Goal: Task Accomplishment & Management: Complete application form

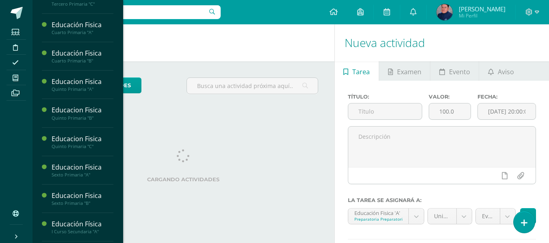
scroll to position [366, 0]
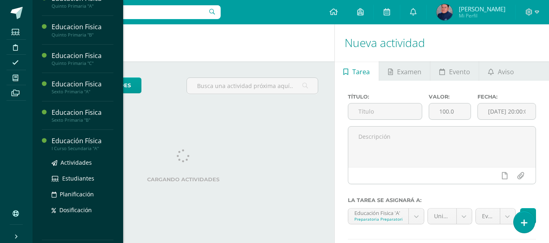
click at [80, 144] on div "Educación Física" at bounding box center [83, 140] width 62 height 9
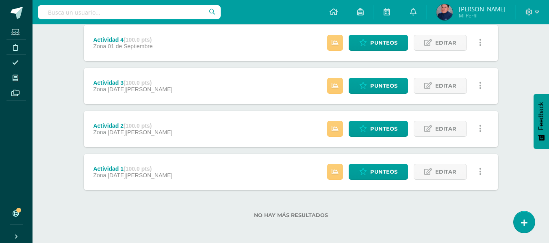
scroll to position [286, 0]
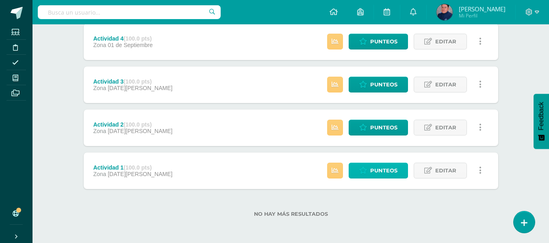
click at [379, 170] on span "Punteos" at bounding box center [383, 170] width 27 height 15
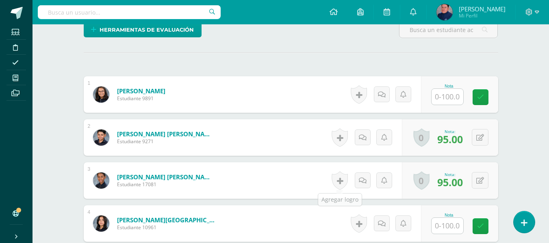
scroll to position [254, 0]
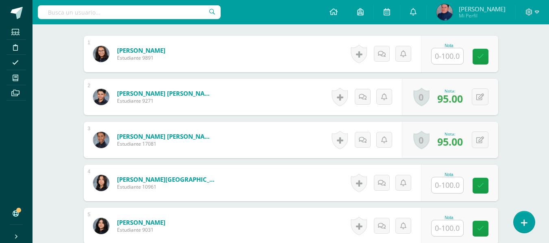
click at [458, 56] on input "text" at bounding box center [447, 56] width 32 height 16
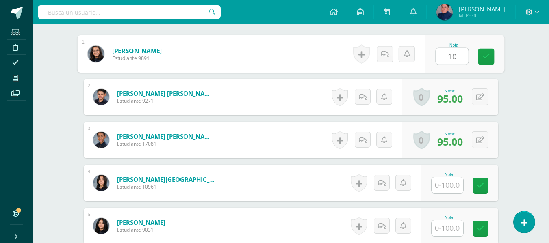
type input "100"
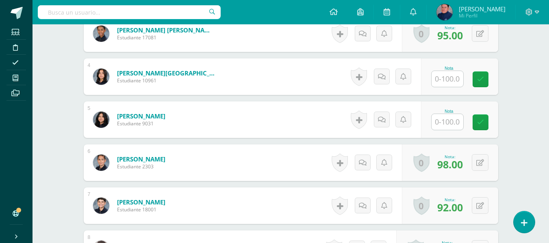
scroll to position [377, 0]
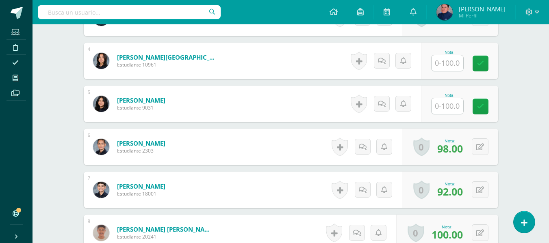
click at [456, 58] on input "text" at bounding box center [447, 63] width 32 height 16
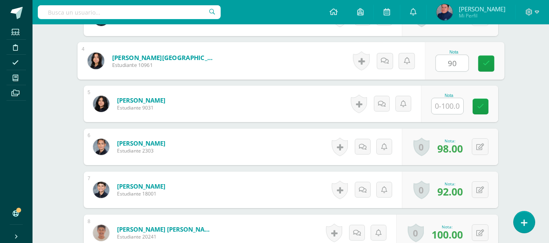
type input "90"
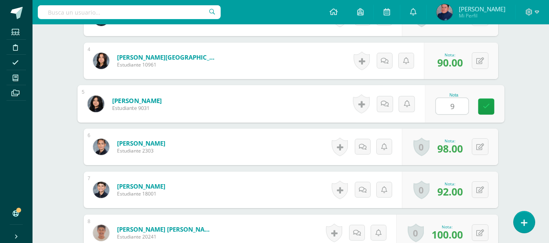
type input "95"
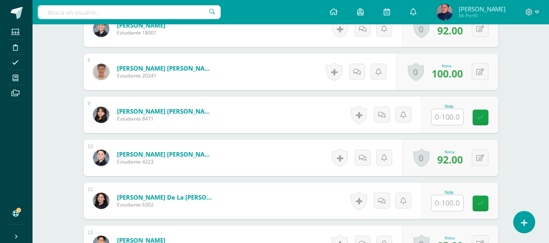
scroll to position [539, 0]
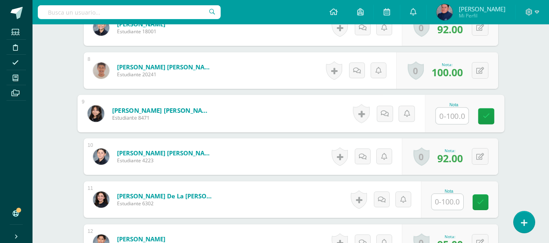
click at [450, 117] on input "text" at bounding box center [451, 116] width 32 height 16
type input "95"
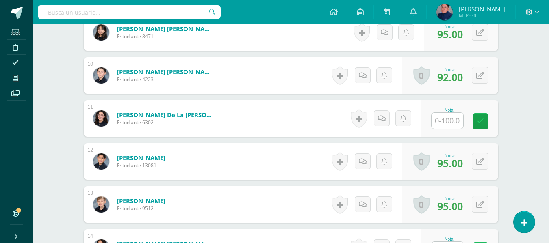
scroll to position [661, 0]
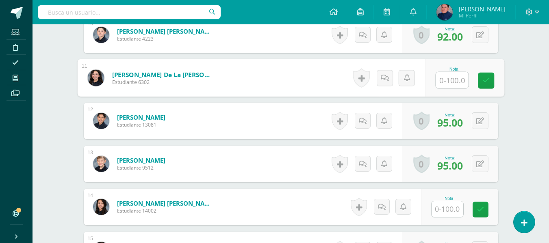
click at [446, 81] on input "text" at bounding box center [451, 80] width 32 height 16
type input "100"
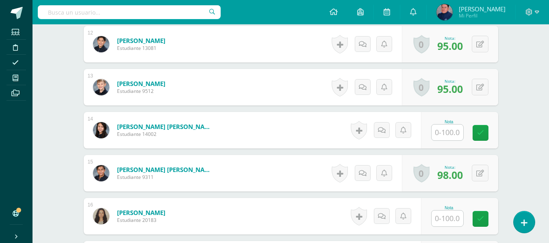
scroll to position [742, 0]
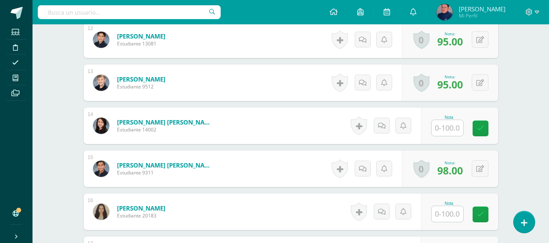
click at [454, 122] on input "text" at bounding box center [447, 128] width 32 height 16
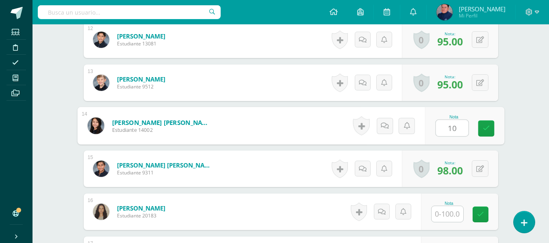
type input "100"
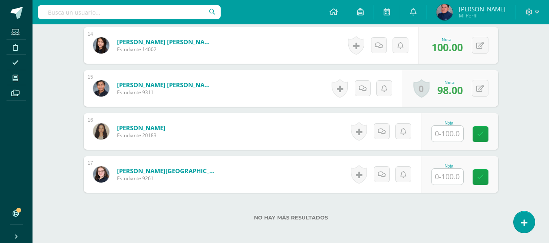
scroll to position [823, 0]
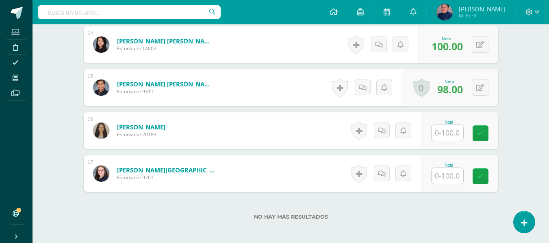
click at [449, 131] on input "text" at bounding box center [447, 133] width 32 height 16
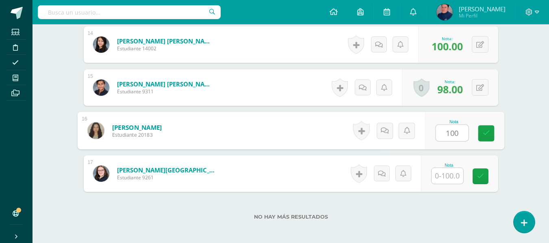
type input "100"
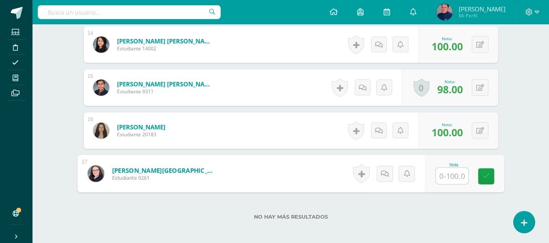
click at [458, 177] on input "text" at bounding box center [451, 176] width 32 height 16
type input "100"
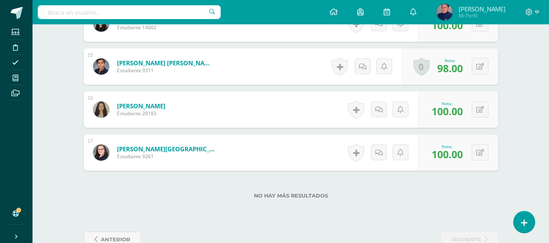
scroll to position [865, 0]
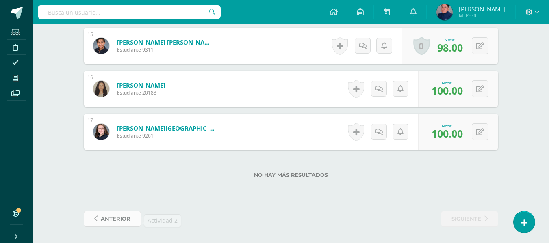
click at [123, 217] on span "anterior" at bounding box center [116, 219] width 30 height 15
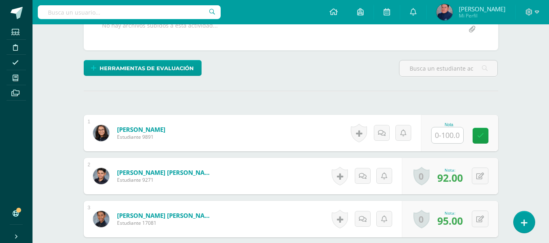
scroll to position [216, 0]
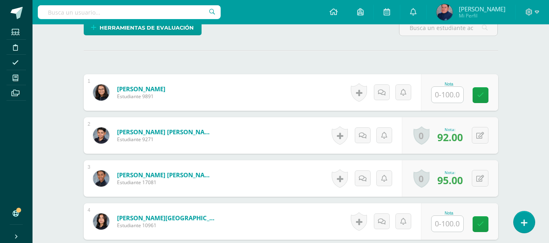
click at [452, 98] on input "text" at bounding box center [447, 95] width 32 height 16
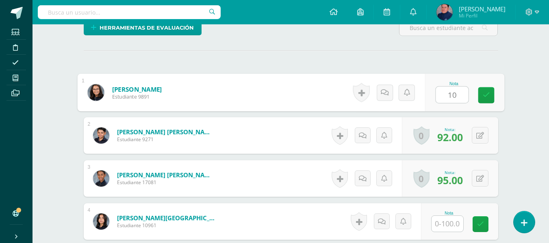
type input "100"
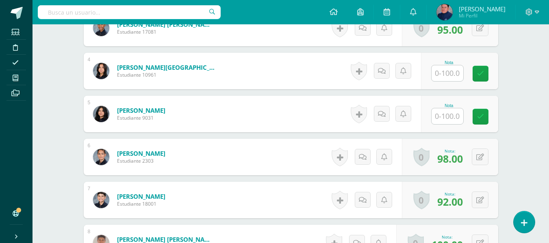
scroll to position [378, 0]
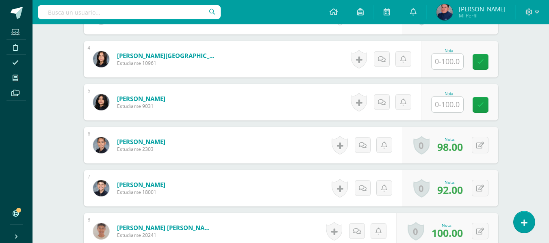
click at [456, 66] on input "text" at bounding box center [447, 62] width 32 height 16
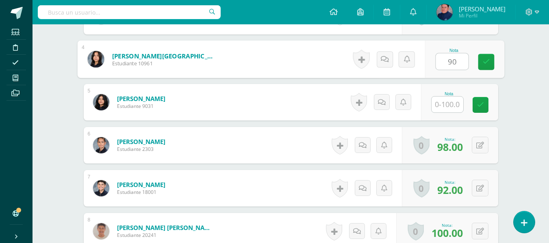
type input "90"
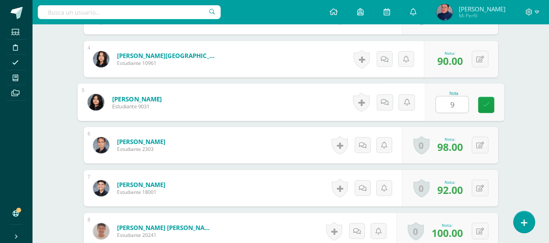
type input "95"
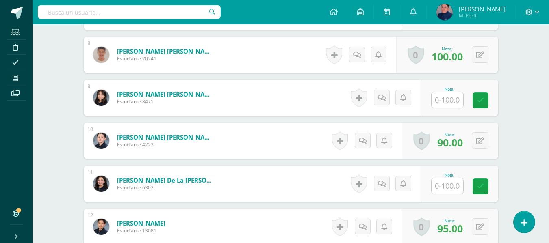
scroll to position [581, 0]
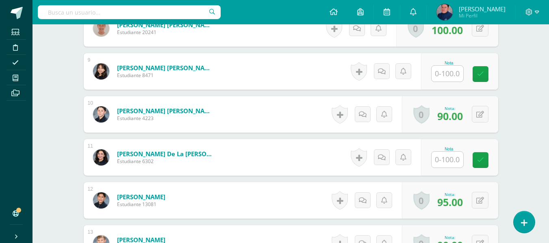
click at [452, 70] on input "text" at bounding box center [447, 74] width 32 height 16
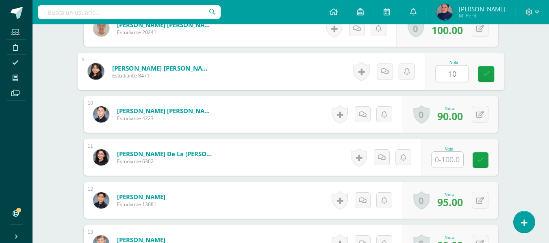
type input "100"
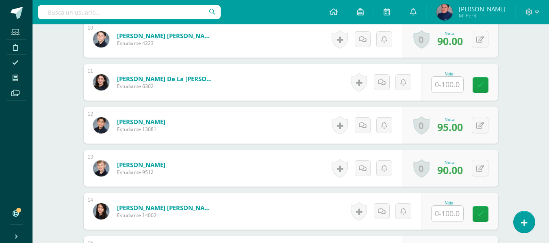
scroll to position [662, 0]
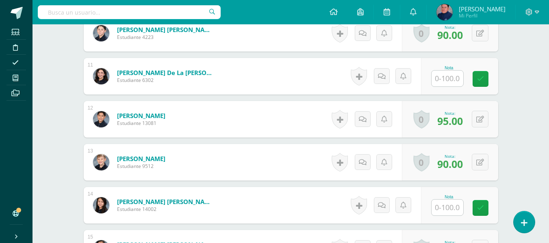
click at [453, 78] on input "text" at bounding box center [447, 79] width 32 height 16
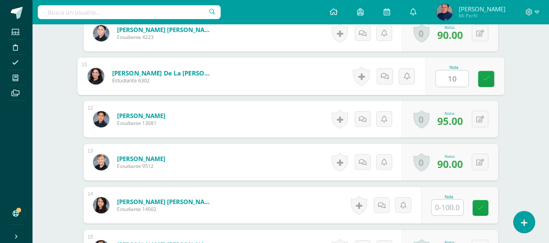
type input "100"
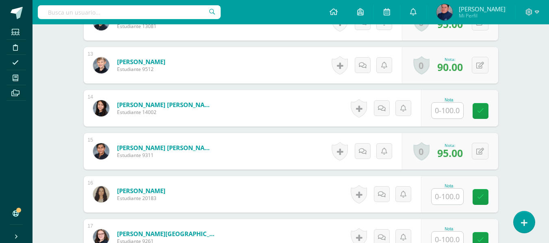
scroll to position [784, 0]
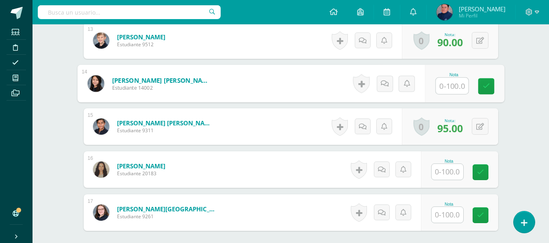
click at [455, 81] on input "text" at bounding box center [451, 86] width 32 height 16
type input "100"
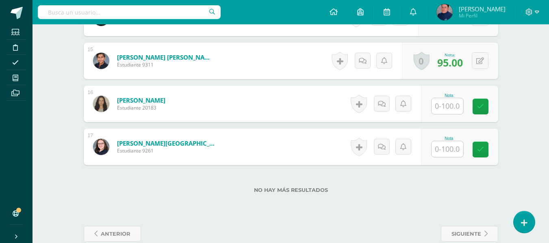
scroll to position [865, 0]
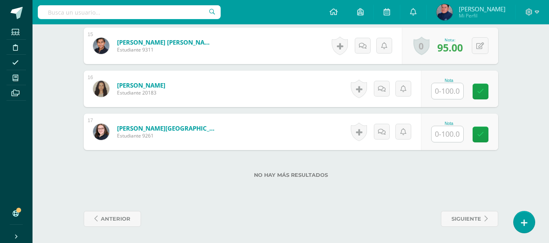
click at [456, 88] on input "text" at bounding box center [447, 91] width 32 height 16
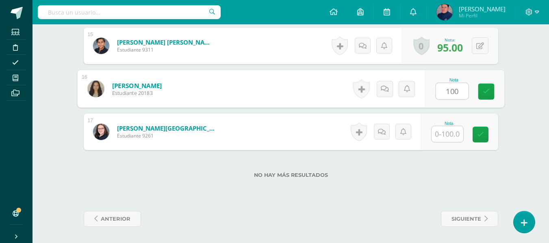
type input "100"
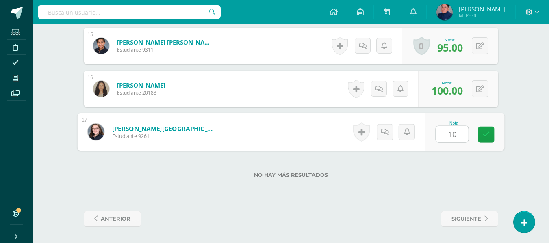
type input "100"
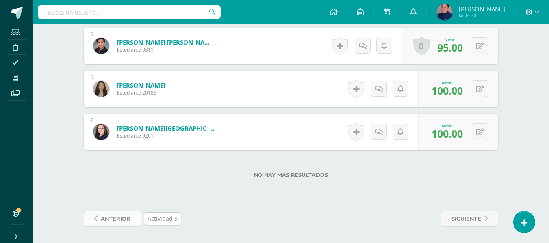
click at [126, 223] on span "anterior" at bounding box center [116, 219] width 30 height 15
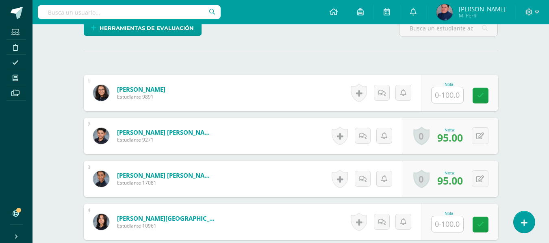
click at [443, 96] on input "text" at bounding box center [447, 95] width 32 height 16
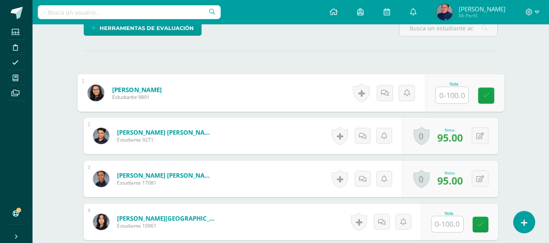
scroll to position [216, 0]
type input "100"
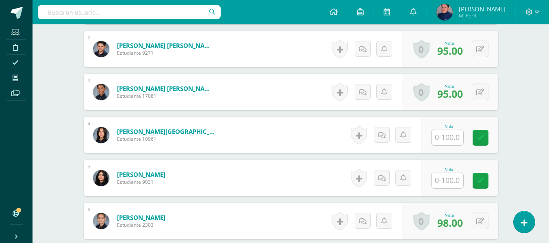
scroll to position [338, 0]
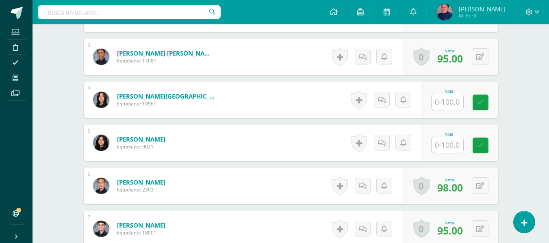
click at [441, 100] on input "text" at bounding box center [447, 102] width 32 height 16
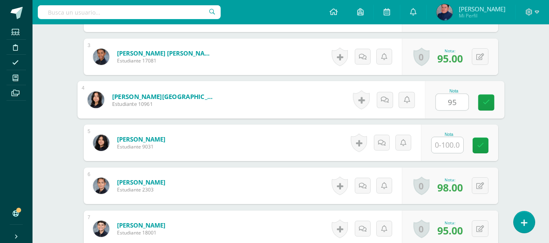
type input "95"
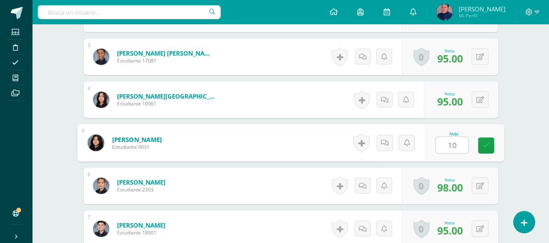
type input "100"
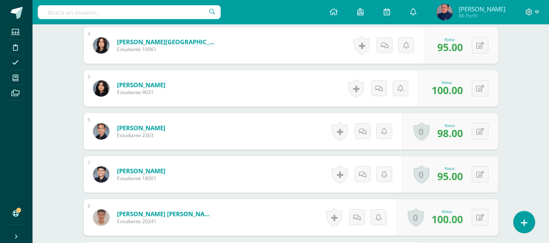
scroll to position [500, 0]
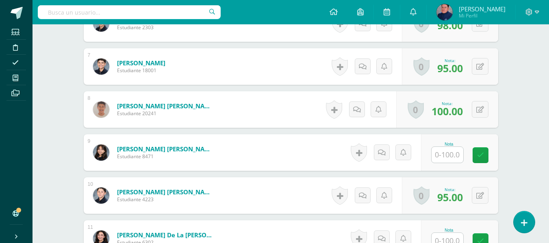
click at [448, 154] on input "text" at bounding box center [447, 155] width 32 height 16
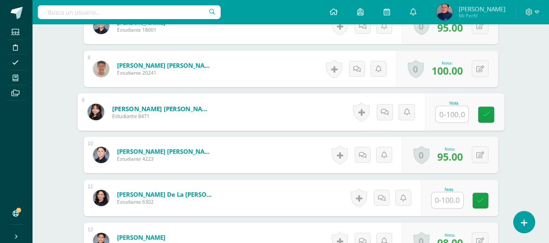
scroll to position [581, 0]
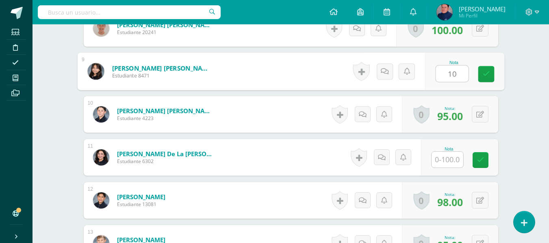
type input "100"
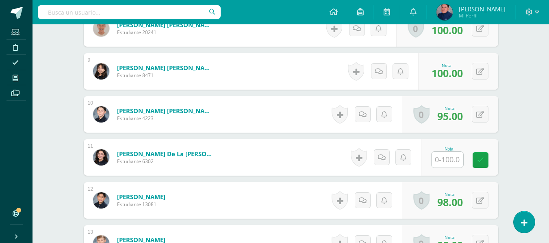
click at [448, 156] on input "text" at bounding box center [447, 160] width 32 height 16
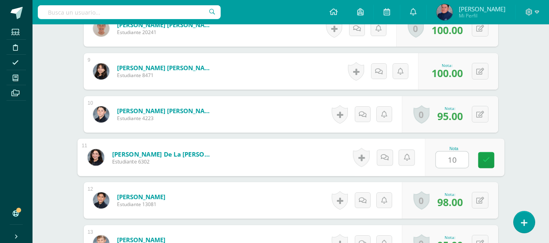
type input "100"
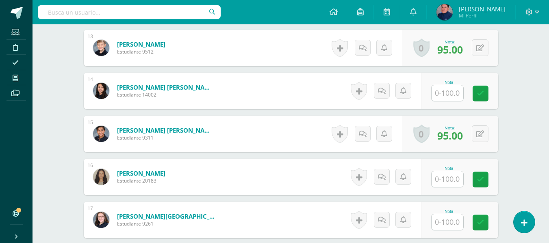
scroll to position [784, 0]
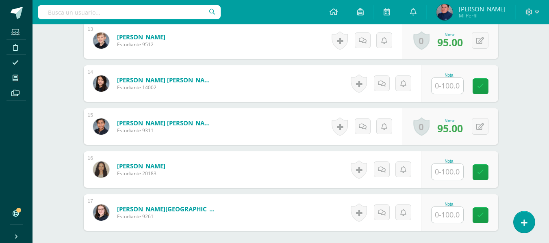
click at [447, 89] on input "text" at bounding box center [447, 86] width 32 height 16
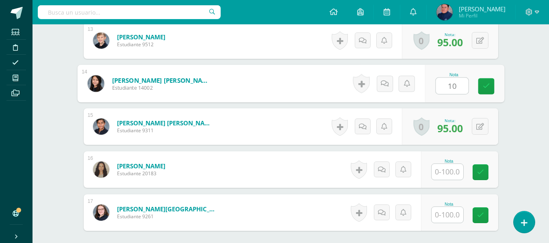
type input "100"
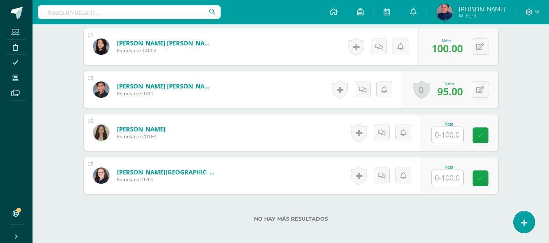
scroll to position [865, 0]
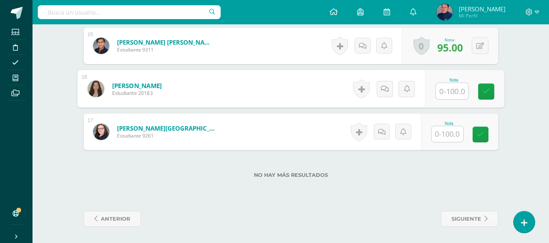
click at [445, 91] on input "text" at bounding box center [451, 91] width 32 height 16
type input "95"
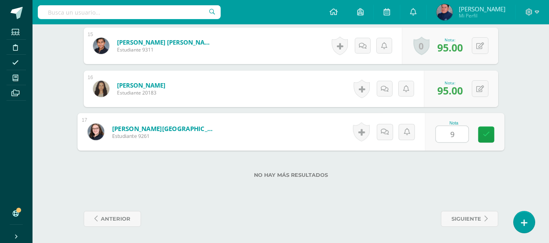
type input "95"
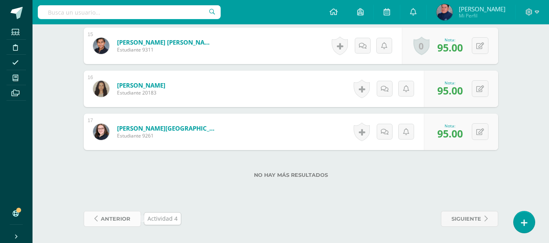
click at [127, 219] on span "anterior" at bounding box center [116, 219] width 30 height 15
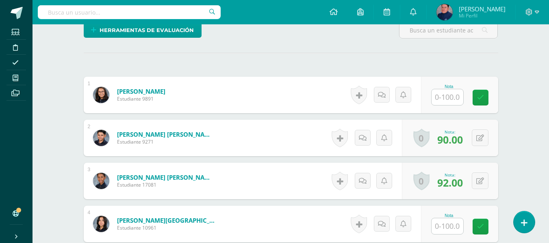
scroll to position [214, 0]
click at [450, 96] on input "text" at bounding box center [447, 97] width 32 height 16
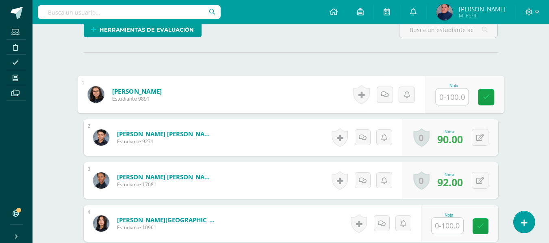
scroll to position [214, 0]
type input "95"
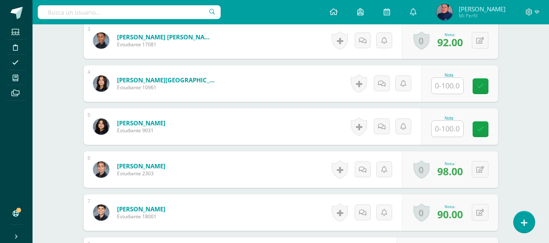
scroll to position [377, 0]
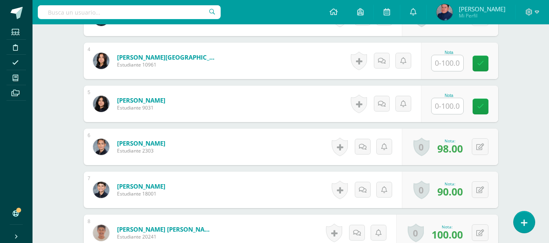
click at [455, 69] on input "text" at bounding box center [447, 63] width 32 height 16
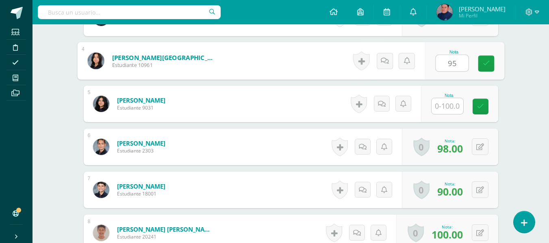
type input "95"
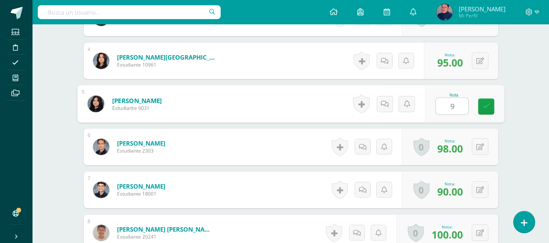
type input "95"
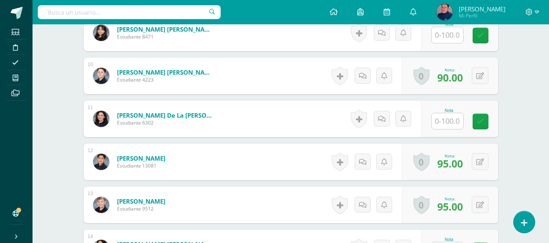
scroll to position [620, 0]
click at [448, 39] on input "text" at bounding box center [447, 35] width 32 height 16
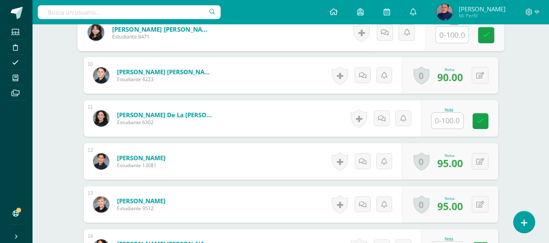
scroll to position [580, 0]
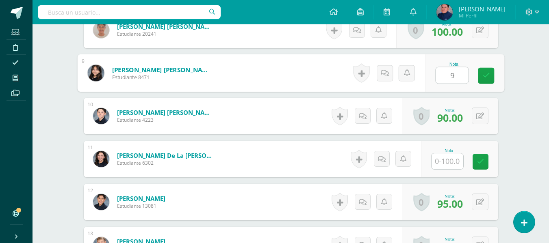
type input "95"
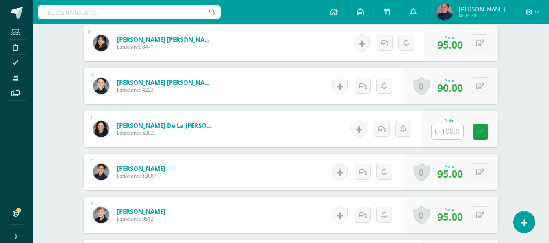
scroll to position [661, 0]
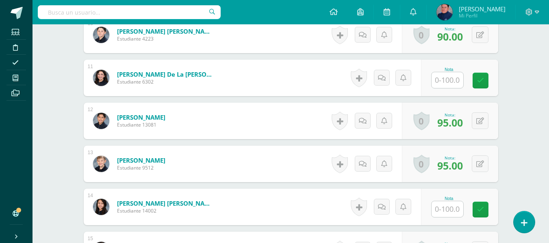
click at [452, 79] on input "text" at bounding box center [447, 80] width 32 height 16
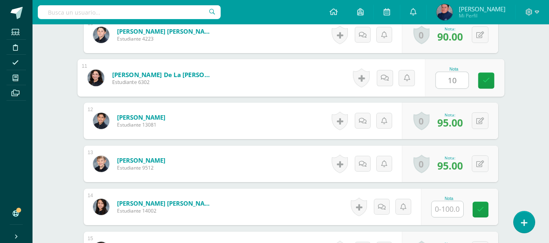
type input "100"
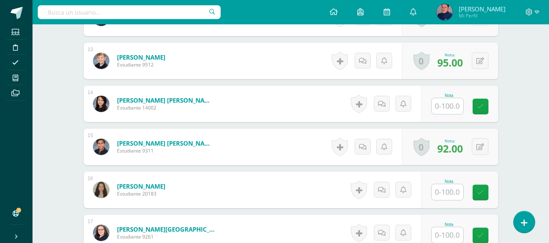
scroll to position [783, 0]
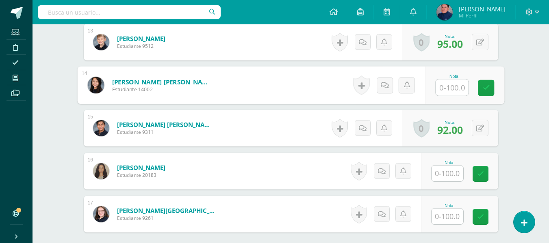
click at [448, 82] on input "text" at bounding box center [451, 88] width 32 height 16
type input "100"
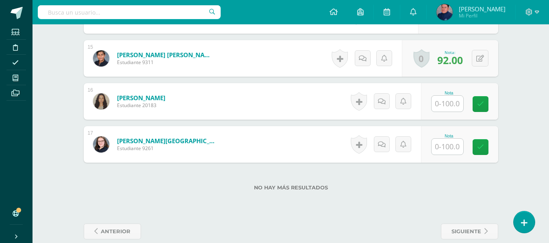
scroll to position [864, 0]
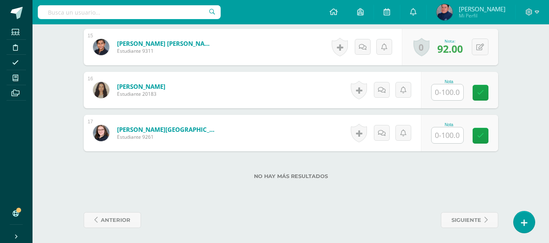
click at [447, 90] on input "text" at bounding box center [447, 92] width 32 height 16
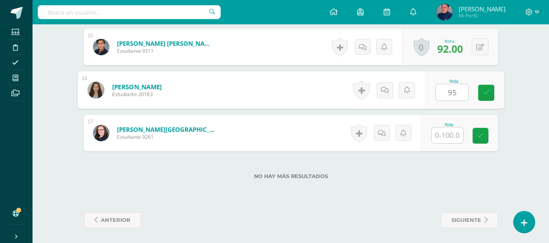
type input "95"
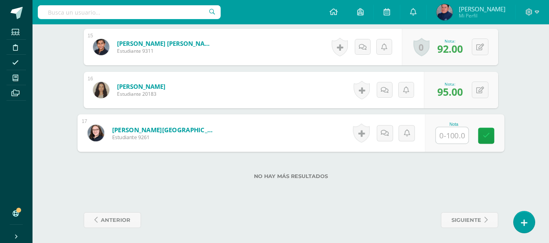
click at [465, 132] on input "text" at bounding box center [451, 136] width 32 height 16
type input "100"
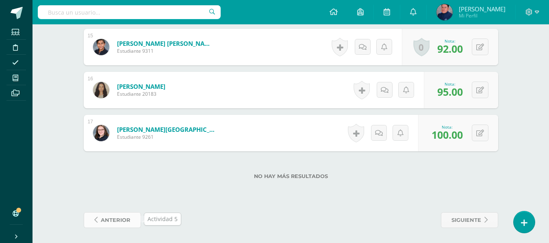
click at [123, 220] on span "anterior" at bounding box center [116, 220] width 30 height 15
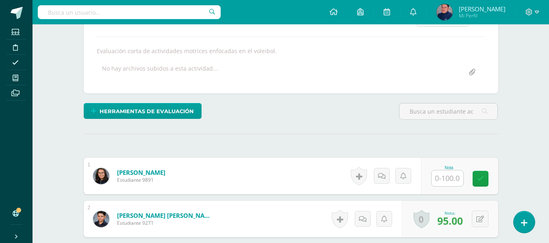
scroll to position [132, 0]
click at [445, 175] on input "text" at bounding box center [447, 178] width 32 height 16
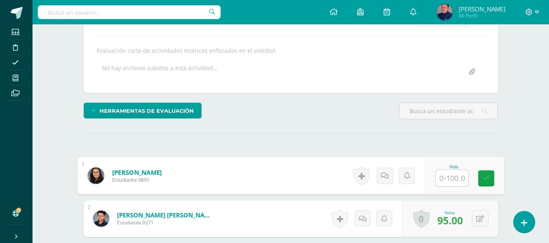
scroll to position [133, 0]
type input "95"
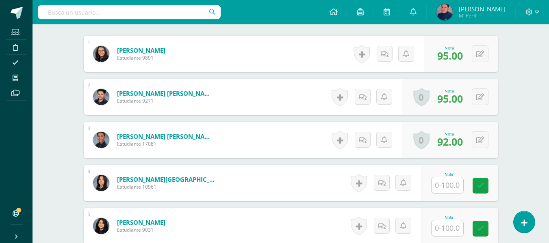
scroll to position [255, 0]
click at [448, 184] on input "text" at bounding box center [447, 185] width 32 height 16
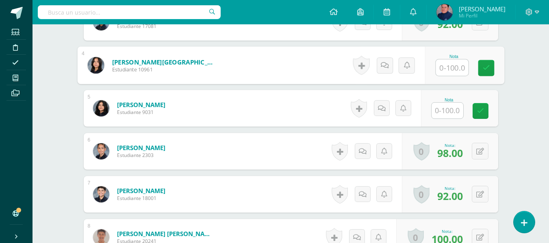
scroll to position [377, 0]
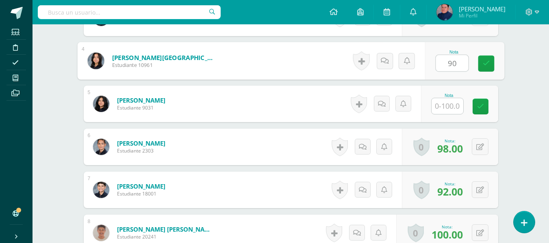
type input "90"
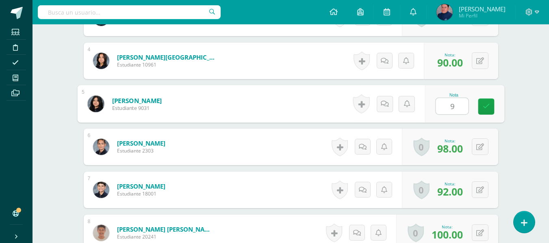
type input "90"
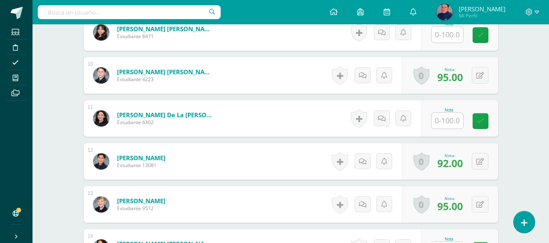
scroll to position [539, 0]
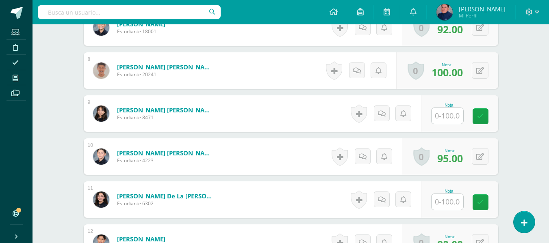
click at [449, 115] on input "text" at bounding box center [447, 116] width 32 height 16
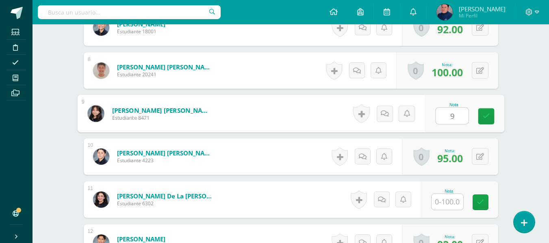
type input "90"
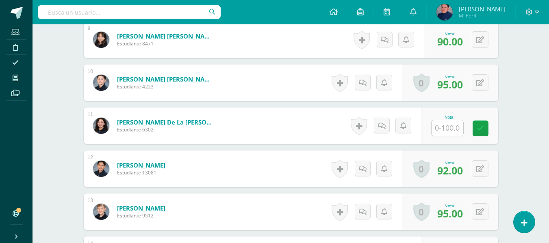
scroll to position [620, 0]
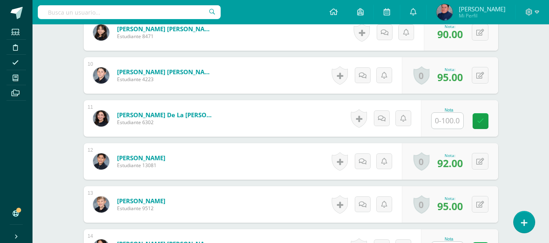
click at [453, 117] on input "text" at bounding box center [447, 121] width 32 height 16
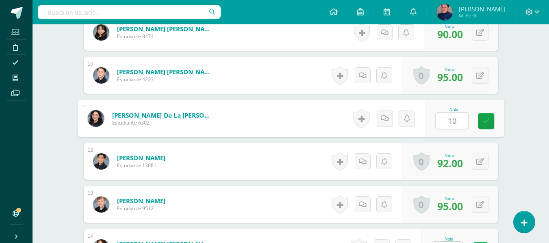
type input "100"
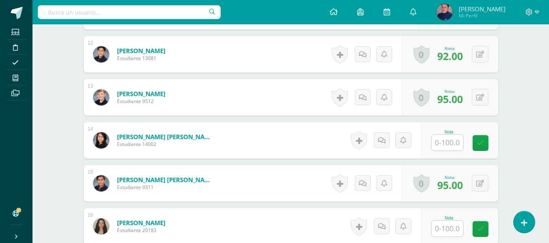
scroll to position [742, 0]
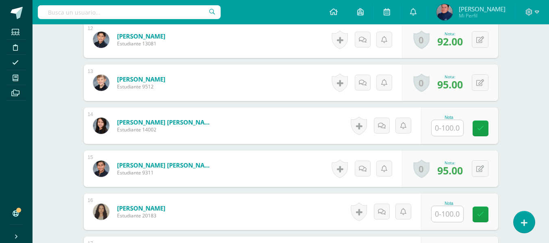
click at [447, 127] on input "text" at bounding box center [447, 128] width 32 height 16
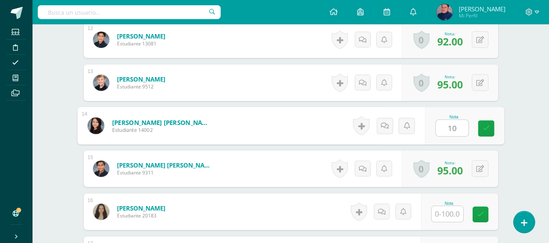
type input "100"
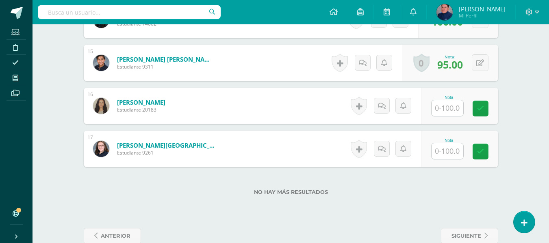
scroll to position [864, 0]
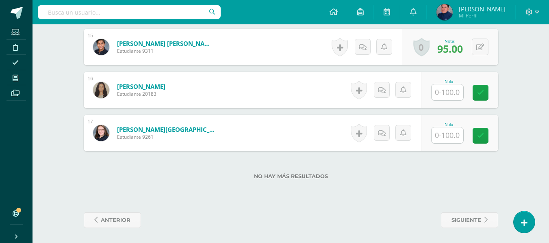
click at [441, 91] on input "text" at bounding box center [447, 92] width 32 height 16
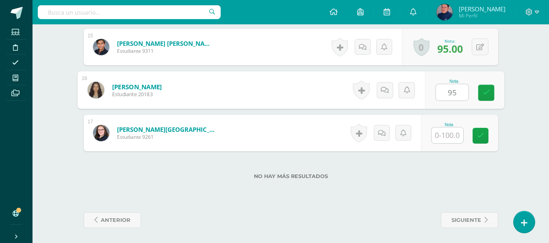
type input "95"
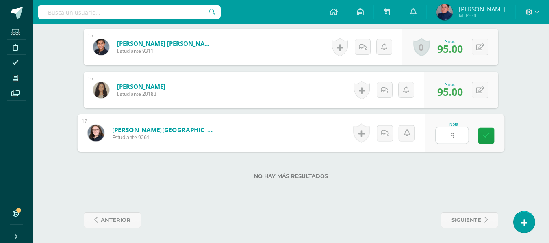
type input "95"
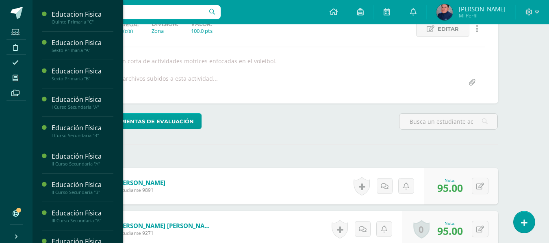
scroll to position [480, 0]
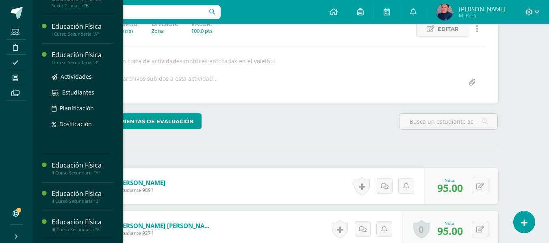
click at [88, 62] on div "I Curso Secundaria "B"" at bounding box center [83, 63] width 62 height 6
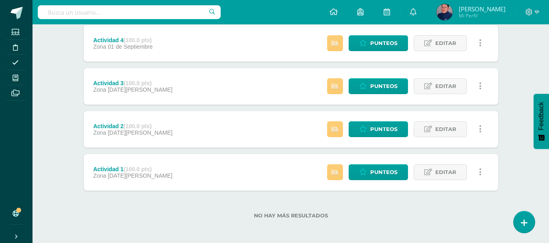
scroll to position [286, 0]
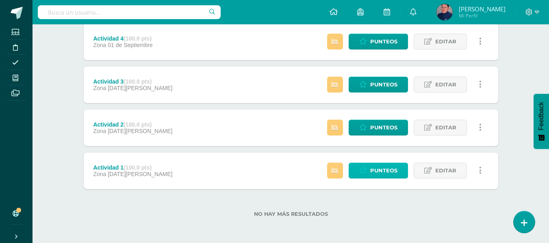
click at [377, 173] on span "Punteos" at bounding box center [383, 170] width 27 height 15
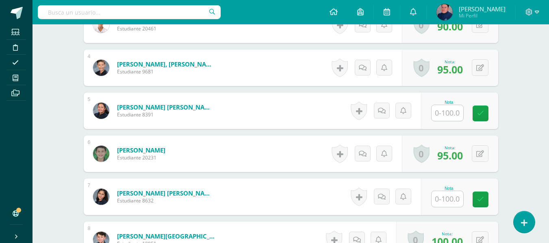
scroll to position [378, 0]
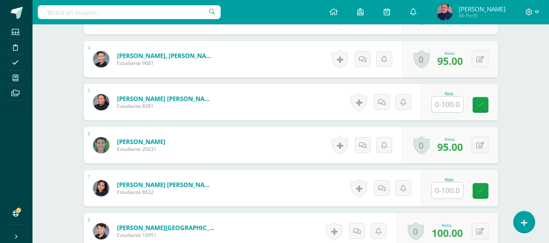
click at [453, 110] on input "text" at bounding box center [447, 105] width 32 height 16
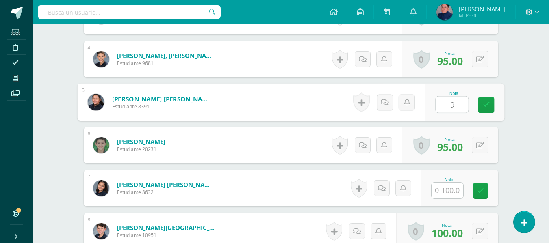
type input "90"
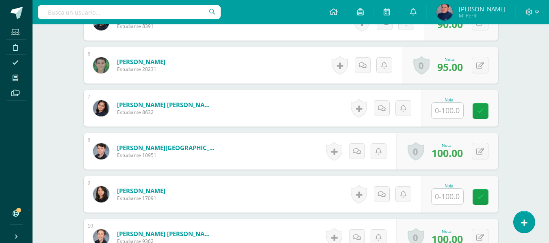
scroll to position [459, 0]
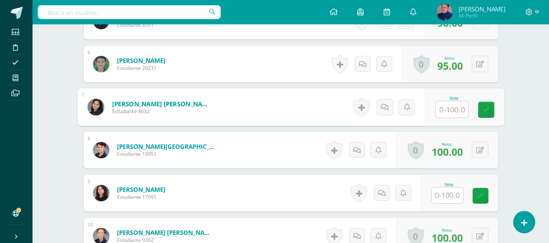
click at [457, 106] on input "text" at bounding box center [451, 110] width 32 height 16
type input "95"
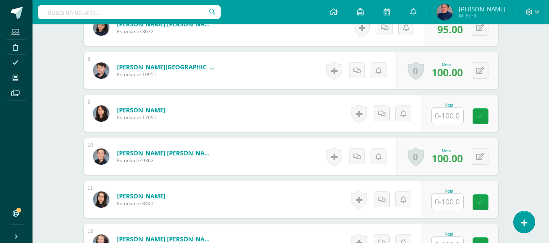
scroll to position [541, 0]
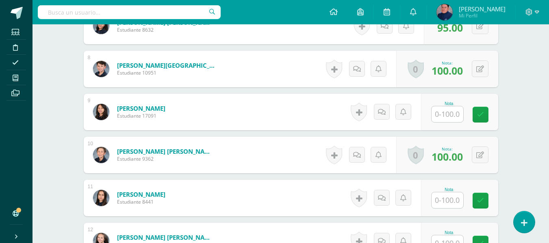
click at [457, 120] on input "text" at bounding box center [447, 114] width 32 height 16
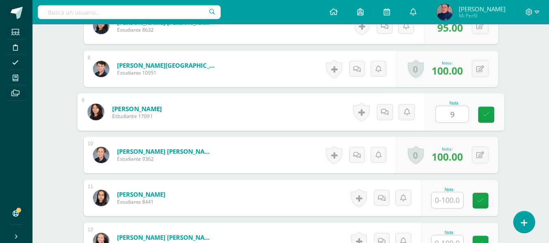
type input "95"
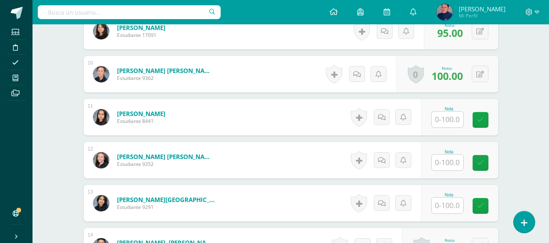
scroll to position [622, 0]
click at [454, 118] on input "text" at bounding box center [447, 119] width 32 height 16
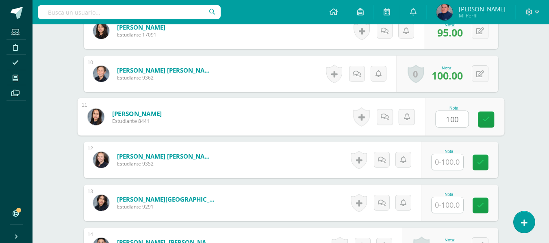
type input "100"
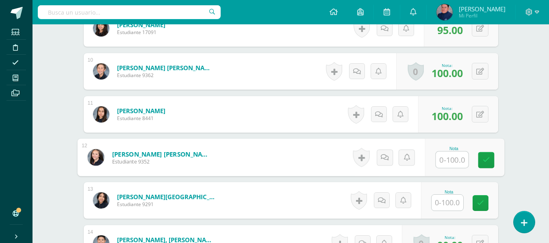
scroll to position [662, 0]
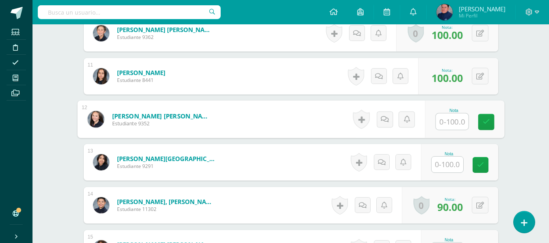
click at [451, 121] on input "text" at bounding box center [451, 122] width 32 height 16
type input "100"
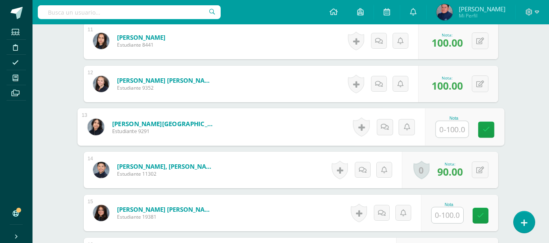
scroll to position [744, 0]
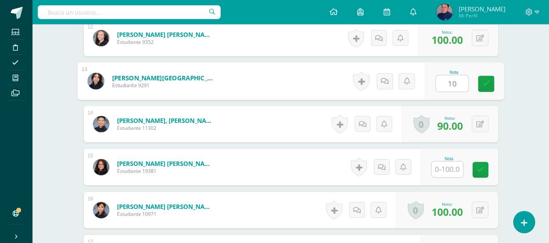
type input "100"
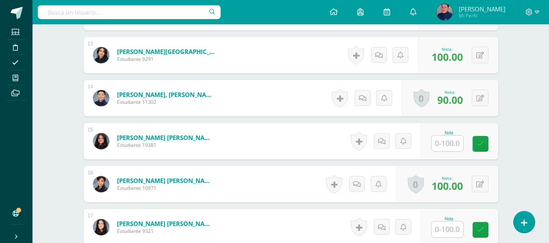
scroll to position [784, 0]
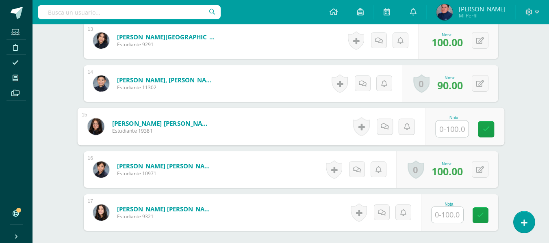
click at [454, 132] on input "text" at bounding box center [451, 129] width 32 height 16
type input "100"
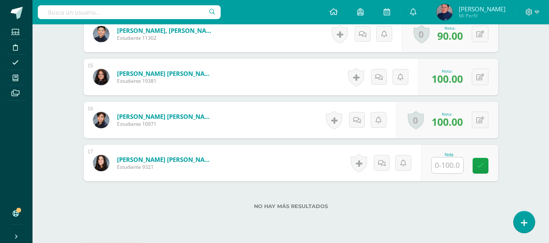
scroll to position [865, 0]
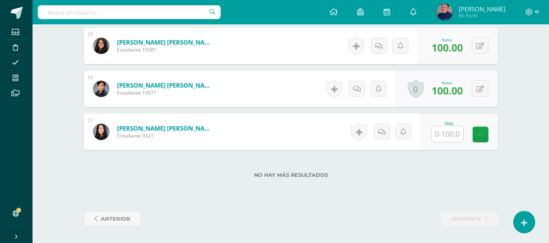
click at [444, 133] on input "text" at bounding box center [447, 134] width 32 height 16
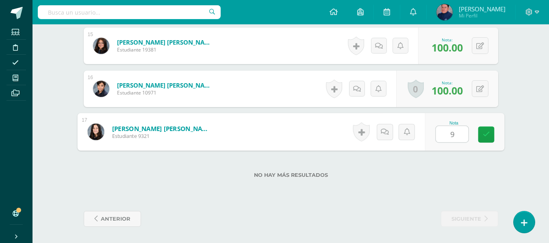
type input "90"
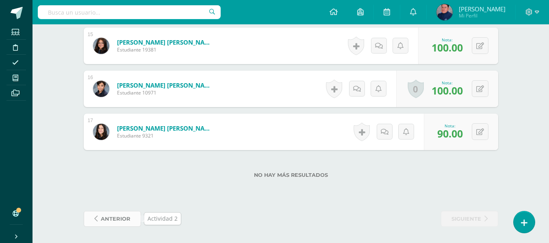
click at [119, 224] on span "anterior" at bounding box center [116, 219] width 30 height 15
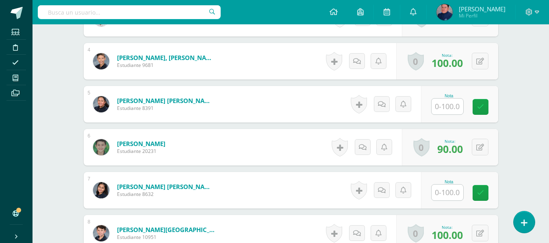
scroll to position [400, 0]
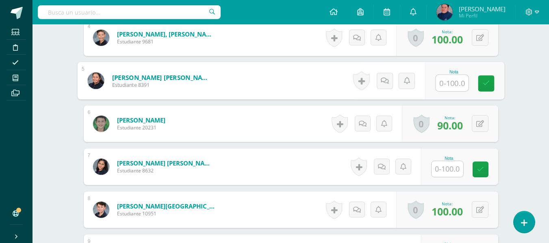
click at [433, 80] on div "Nota" at bounding box center [463, 81] width 79 height 38
type input "90"
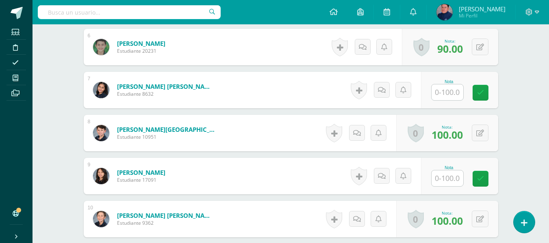
scroll to position [481, 0]
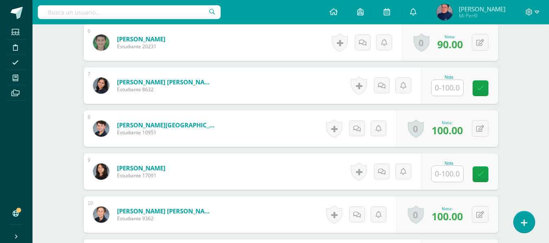
click at [439, 87] on input "text" at bounding box center [447, 88] width 32 height 16
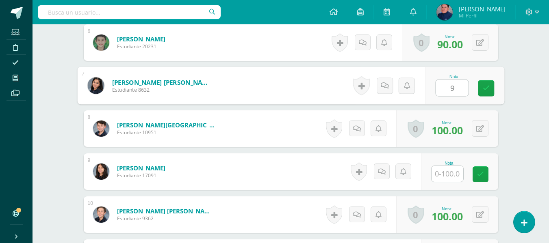
type input "90"
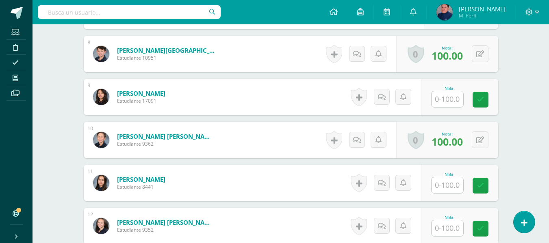
scroll to position [562, 0]
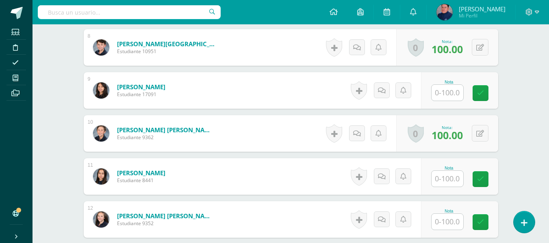
click at [447, 89] on input "text" at bounding box center [447, 93] width 32 height 16
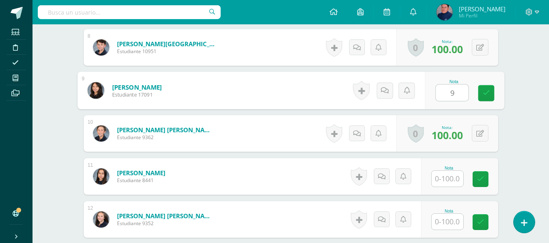
type input "95"
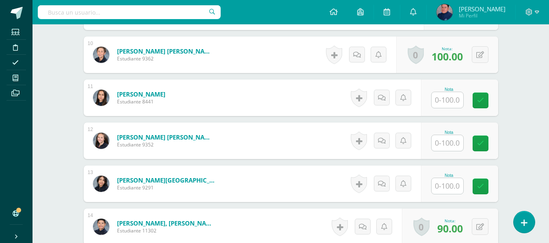
scroll to position [643, 0]
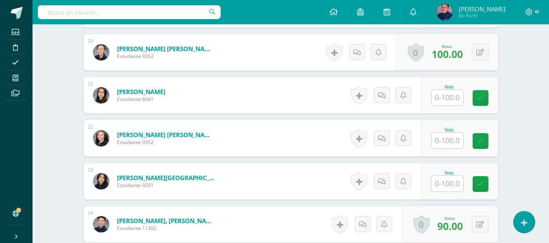
click at [446, 98] on input "text" at bounding box center [447, 98] width 32 height 16
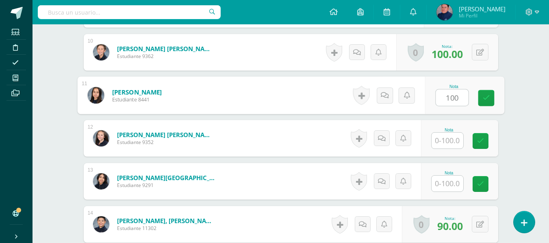
type input "100"
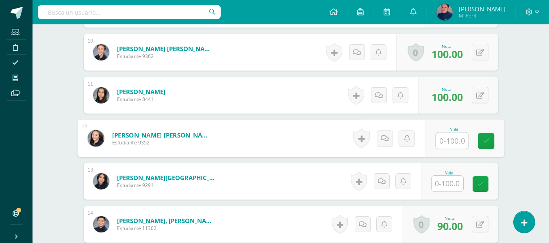
scroll to position [725, 0]
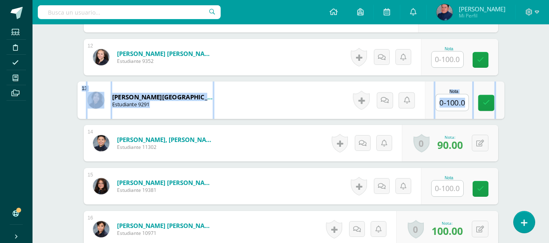
click at [449, 103] on input "text" at bounding box center [451, 103] width 32 height 16
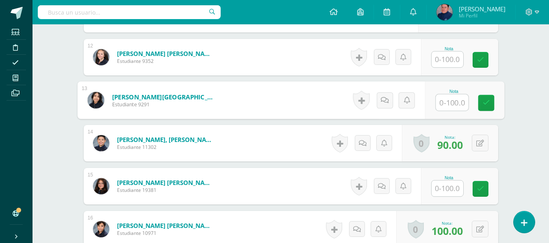
click at [448, 60] on input "text" at bounding box center [447, 60] width 32 height 16
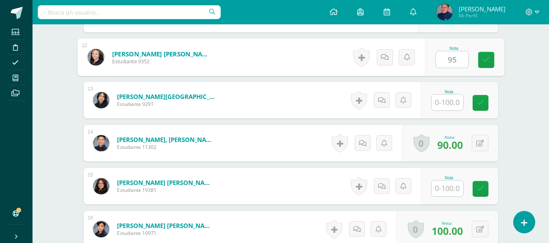
type input "95"
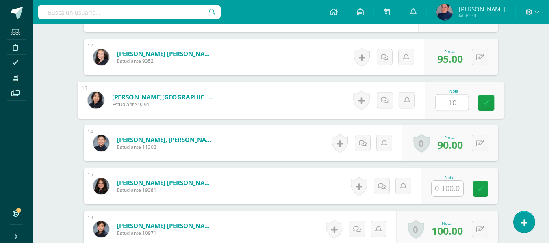
type input "100"
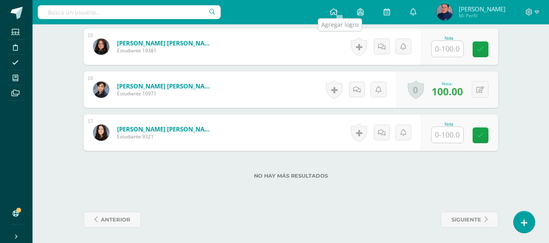
scroll to position [865, 0]
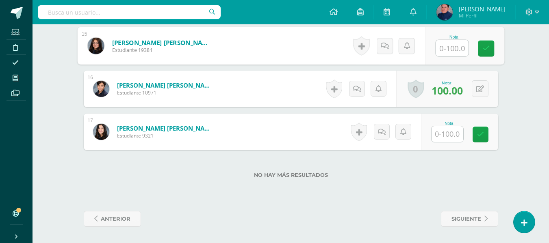
click at [436, 46] on input "text" at bounding box center [451, 48] width 32 height 16
type input "100"
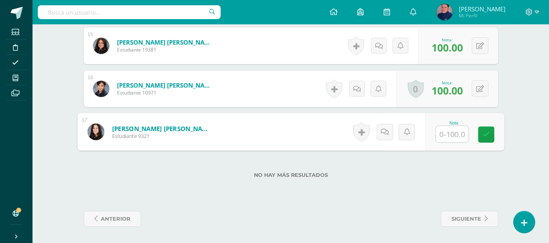
click at [454, 133] on input "text" at bounding box center [451, 134] width 32 height 16
type input "90"
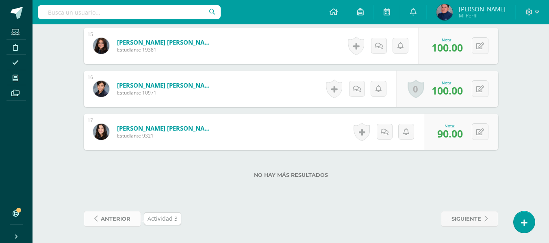
click at [105, 220] on span "anterior" at bounding box center [116, 219] width 30 height 15
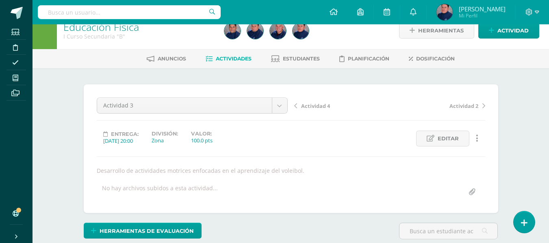
scroll to position [13, 0]
